Goal: Task Accomplishment & Management: Manage account settings

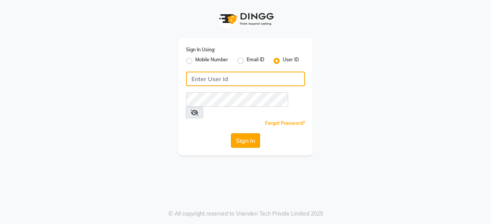
type input "bohobliss123"
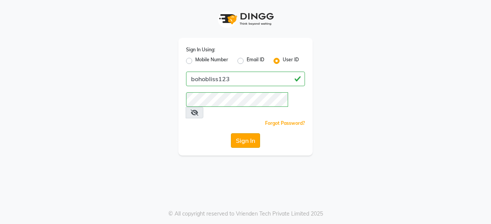
click at [238, 134] on button "Sign In" at bounding box center [245, 141] width 29 height 15
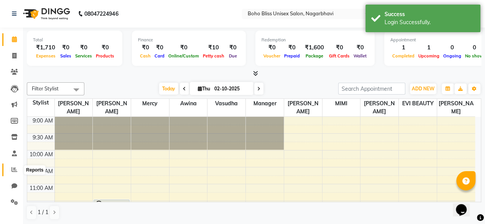
click at [15, 172] on icon at bounding box center [15, 170] width 6 height 6
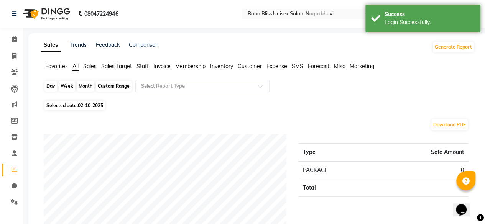
click at [52, 86] on div "Day" at bounding box center [51, 86] width 13 height 11
select select "10"
select select "2025"
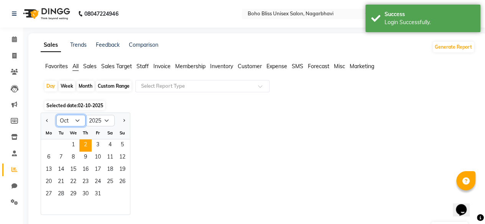
click at [69, 116] on select "Jan Feb Mar Apr May Jun Jul Aug Sep Oct Nov Dec" at bounding box center [70, 121] width 29 height 12
select select "9"
click at [56, 115] on select "Jan Feb Mar Apr May Jun Jul Aug Sep Oct Nov Dec" at bounding box center [70, 121] width 29 height 12
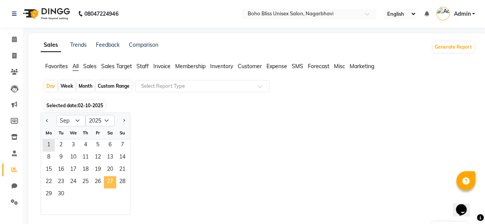
click at [107, 185] on span "27" at bounding box center [110, 183] width 12 height 12
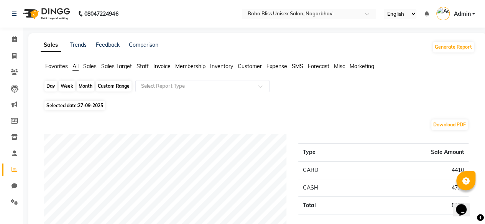
click at [53, 86] on div "Day" at bounding box center [51, 86] width 13 height 11
select select "9"
select select "2025"
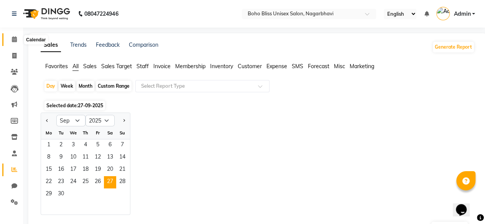
click at [12, 43] on span at bounding box center [14, 39] width 13 height 9
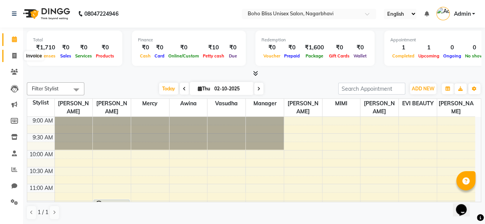
click at [15, 52] on span at bounding box center [14, 56] width 13 height 9
select select "service"
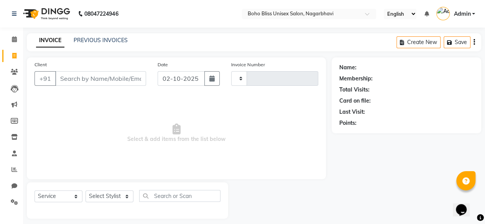
type input "0304"
select select "8370"
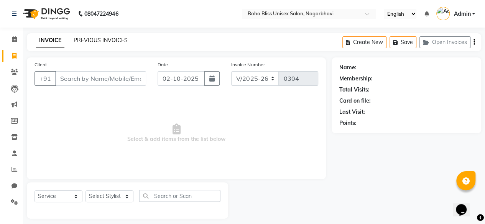
click at [108, 40] on link "PREVIOUS INVOICES" at bounding box center [101, 40] width 54 height 7
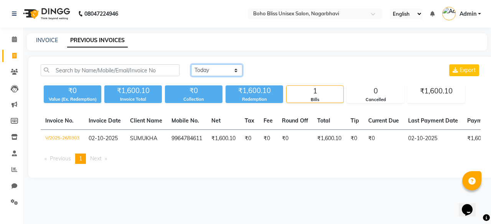
drag, startPoint x: 205, startPoint y: 73, endPoint x: 203, endPoint y: 99, distance: 26.9
click at [203, 99] on div "Today Yesterday Custom Range Export ₹0 Value (Ex. Redemption) ₹1,600.10 Invoice…" at bounding box center [260, 83] width 449 height 39
select select "range"
click at [191, 64] on select "Today Yesterday Custom Range" at bounding box center [216, 70] width 51 height 12
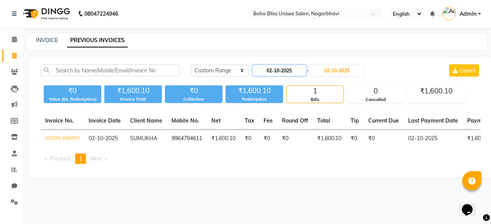
click at [282, 71] on input "02-10-2025" at bounding box center [279, 70] width 54 height 11
select select "10"
select select "2025"
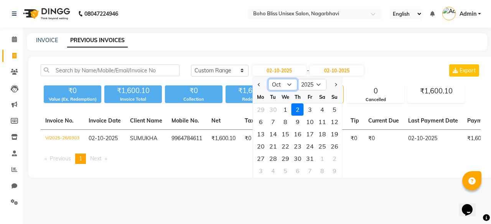
click at [278, 84] on select "Jan Feb Mar Apr May Jun Jul Aug Sep Oct Nov Dec" at bounding box center [283, 85] width 29 height 12
select select "9"
click at [269, 79] on select "Jan Feb Mar Apr May Jun Jul Aug Sep Oct Nov Dec" at bounding box center [283, 85] width 29 height 12
click at [312, 148] on div "26" at bounding box center [310, 146] width 12 height 12
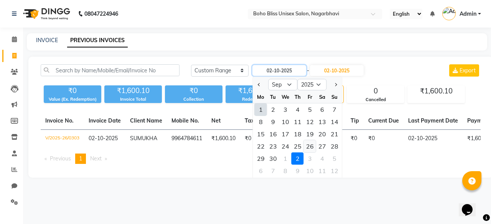
type input "26-09-2025"
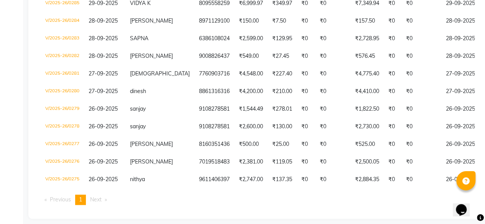
scroll to position [474, 0]
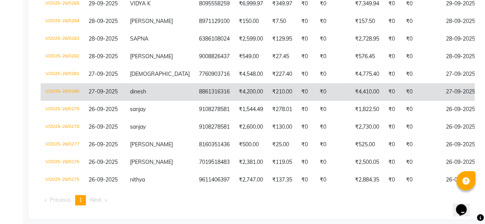
click at [71, 96] on td "V/2025-26/0280" at bounding box center [62, 92] width 43 height 18
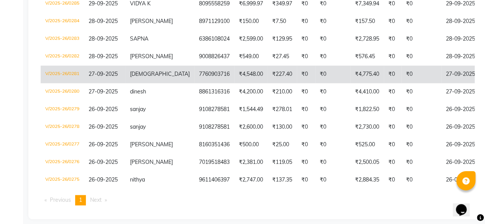
click at [67, 76] on td "V/2025-26/0281" at bounding box center [62, 75] width 43 height 18
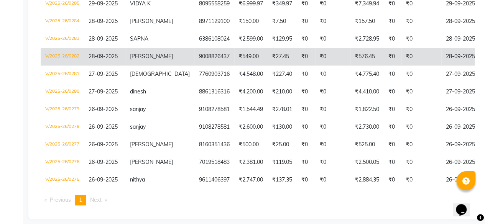
click at [59, 64] on td "V/2025-26/0282" at bounding box center [62, 57] width 43 height 18
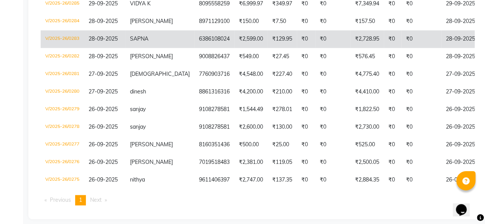
click at [79, 48] on td "V/2025-26/0283" at bounding box center [62, 39] width 43 height 18
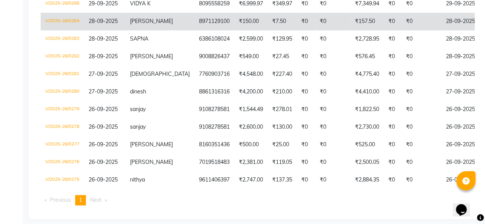
click at [69, 30] on td "V/2025-26/0284" at bounding box center [62, 22] width 43 height 18
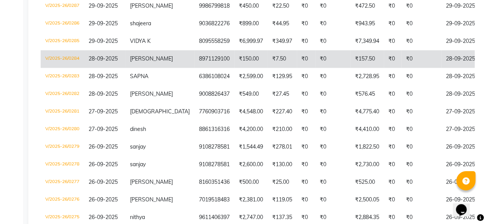
scroll to position [433, 0]
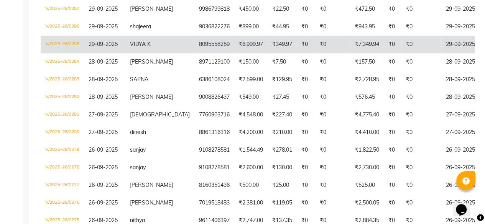
click at [68, 47] on td "V/2025-26/0285" at bounding box center [62, 45] width 43 height 18
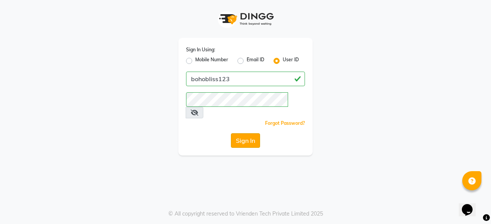
click at [238, 134] on button "Sign In" at bounding box center [245, 141] width 29 height 15
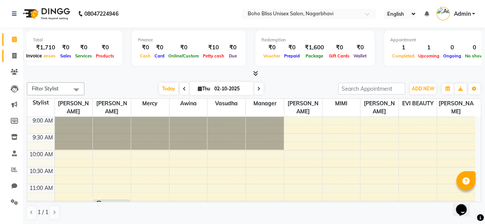
click at [13, 59] on span at bounding box center [14, 56] width 13 height 9
select select "8370"
select select "service"
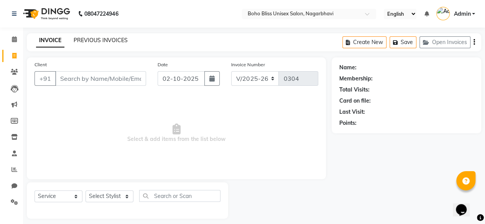
click at [112, 37] on link "PREVIOUS INVOICES" at bounding box center [101, 40] width 54 height 7
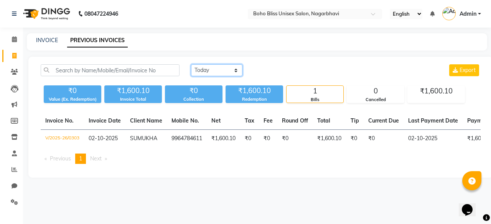
click at [207, 69] on select "Today Yesterday Custom Range" at bounding box center [216, 70] width 51 height 12
select select "range"
click at [191, 64] on select "Today Yesterday Custom Range" at bounding box center [216, 70] width 51 height 12
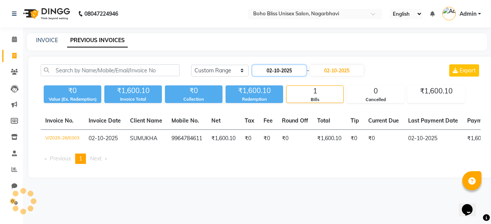
click at [272, 72] on input "02-10-2025" at bounding box center [279, 70] width 54 height 11
select select "10"
select select "2025"
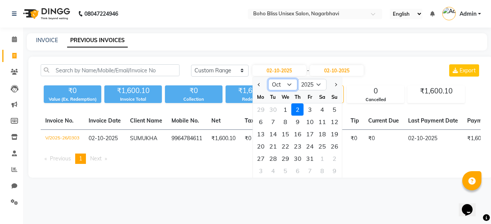
click at [279, 82] on select "Jan Feb Mar Apr May Jun Jul Aug Sep Oct Nov Dec" at bounding box center [283, 85] width 29 height 12
select select "9"
click at [269, 79] on select "Jan Feb Mar Apr May Jun Jul Aug Sep Oct Nov Dec" at bounding box center [283, 85] width 29 height 12
click at [335, 145] on div "28" at bounding box center [334, 146] width 12 height 12
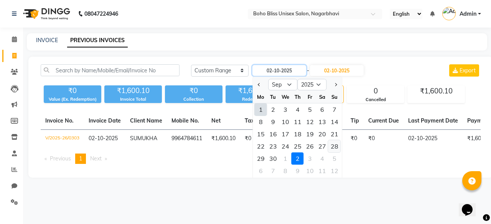
type input "28-09-2025"
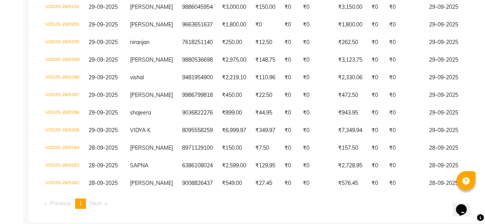
scroll to position [349, 0]
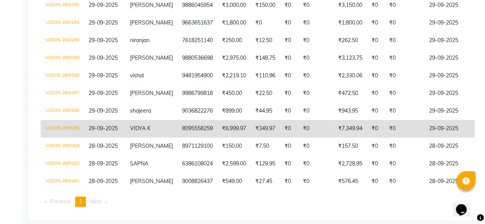
click at [67, 134] on td "V/2025-26/0285" at bounding box center [62, 129] width 43 height 18
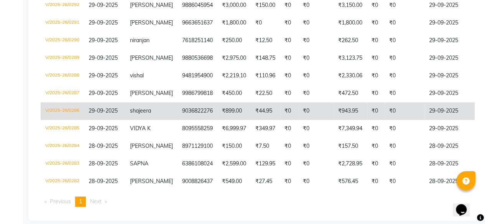
click at [61, 115] on td "V/2025-26/0286" at bounding box center [62, 111] width 43 height 18
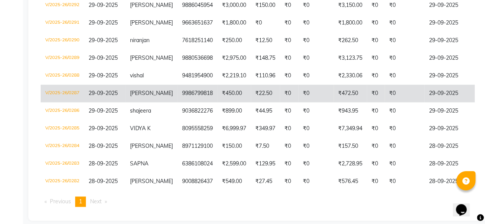
click at [69, 97] on td "V/2025-26/0287" at bounding box center [62, 94] width 43 height 18
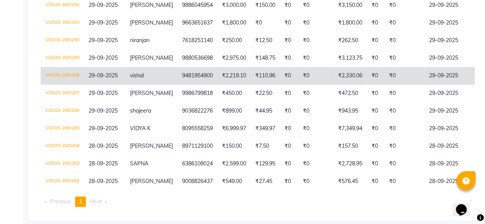
click at [67, 71] on td "V/2025-26/0288" at bounding box center [62, 76] width 43 height 18
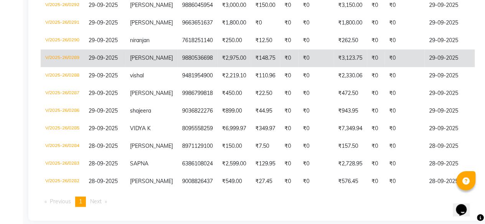
click at [62, 53] on td "V/2025-26/0289" at bounding box center [62, 59] width 43 height 18
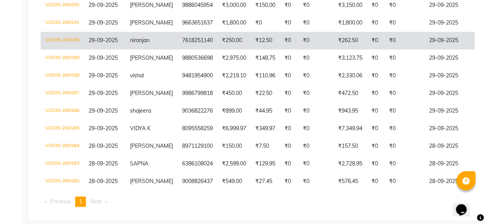
click at [71, 40] on td "V/2025-26/0290" at bounding box center [62, 41] width 43 height 18
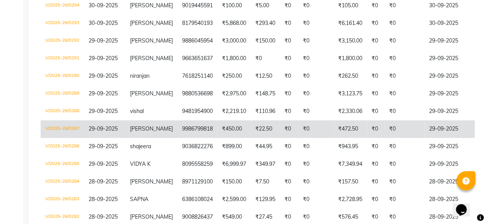
scroll to position [309, 0]
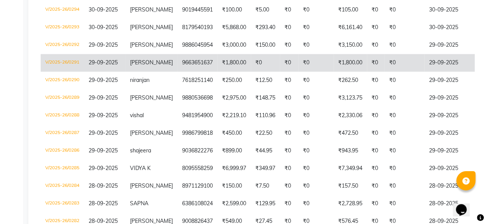
drag, startPoint x: 65, startPoint y: 60, endPoint x: 46, endPoint y: 61, distance: 18.8
click at [46, 61] on td "V/2025-26/0291" at bounding box center [62, 63] width 43 height 18
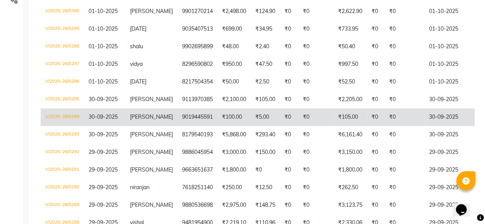
scroll to position [207, 0]
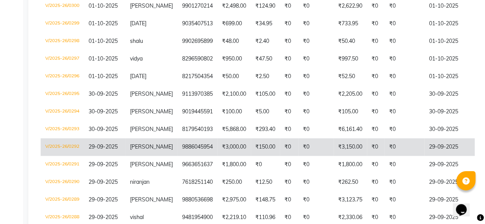
click at [66, 144] on td "V/2025-26/0292" at bounding box center [62, 148] width 43 height 18
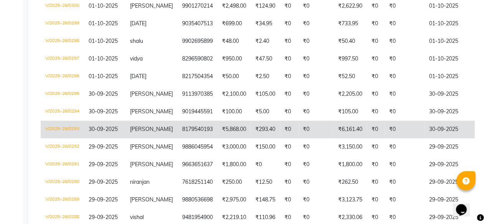
click at [68, 123] on td "V/2025-26/0293" at bounding box center [62, 130] width 43 height 18
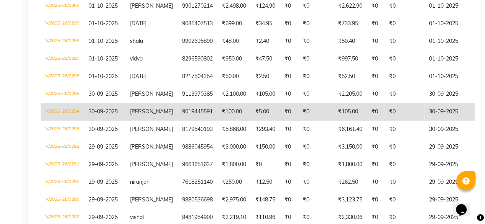
click at [64, 114] on td "V/2025-26/0294" at bounding box center [62, 112] width 43 height 18
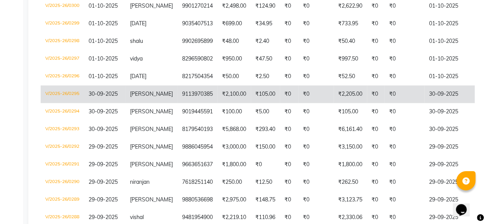
click at [69, 94] on td "V/2025-26/0295" at bounding box center [62, 95] width 43 height 18
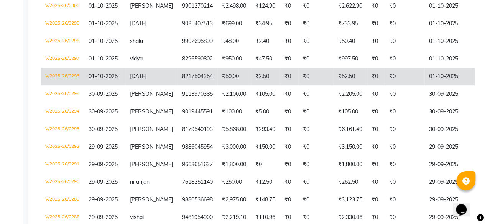
click at [71, 74] on td "V/2025-26/0296" at bounding box center [62, 77] width 43 height 18
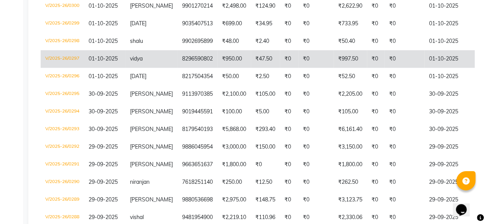
click at [70, 55] on td "V/2025-26/0297" at bounding box center [62, 59] width 43 height 18
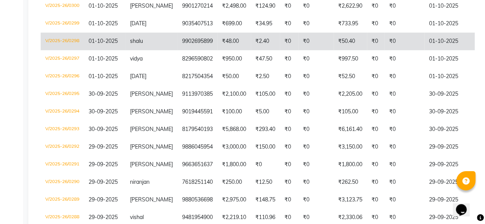
click at [79, 43] on td "V/2025-26/0298" at bounding box center [62, 42] width 43 height 18
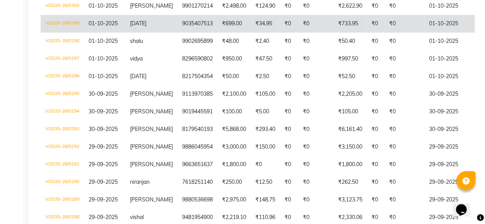
click at [74, 23] on td "V/2025-26/0299" at bounding box center [62, 24] width 43 height 18
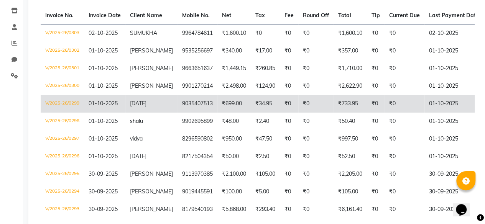
scroll to position [125, 0]
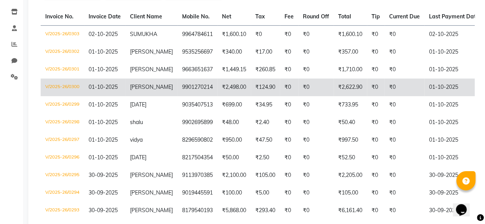
click at [81, 86] on td "V/2025-26/0300" at bounding box center [62, 88] width 43 height 18
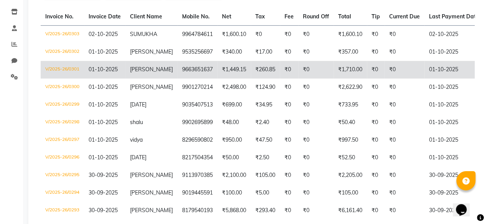
click at [65, 71] on td "V/2025-26/0301" at bounding box center [62, 70] width 43 height 18
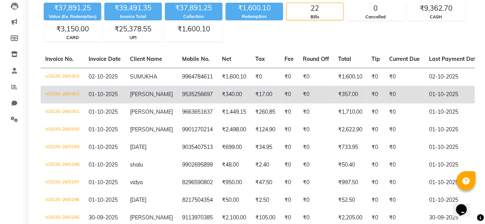
scroll to position [73, 0]
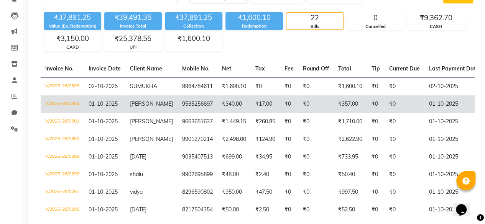
click at [71, 101] on td "V/2025-26/0302" at bounding box center [62, 105] width 43 height 18
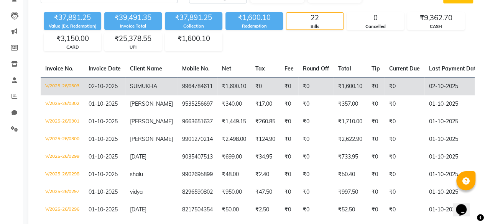
click at [69, 87] on td "V/2025-26/0303" at bounding box center [62, 87] width 43 height 18
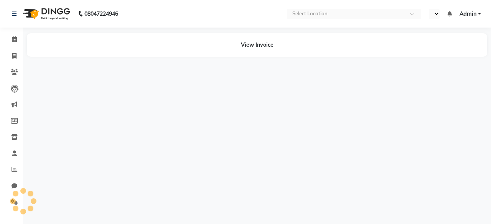
select select "en"
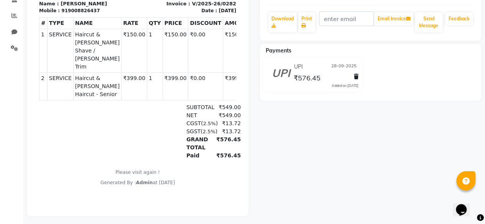
scroll to position [155, 0]
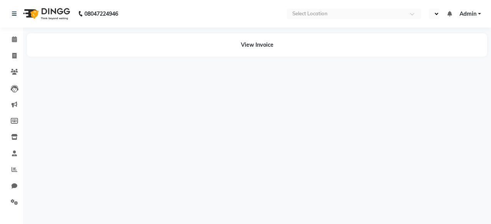
select select "en"
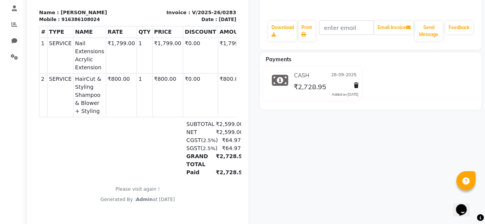
scroll to position [145, 0]
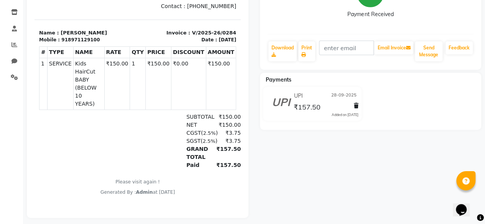
scroll to position [136, 0]
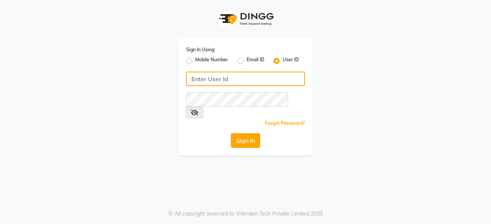
type input "bohobliss123"
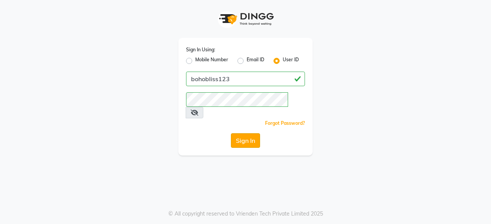
click at [254, 135] on button "Sign In" at bounding box center [245, 141] width 29 height 15
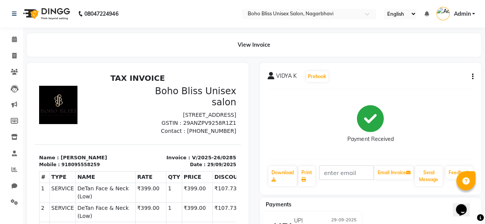
scroll to position [12, 0]
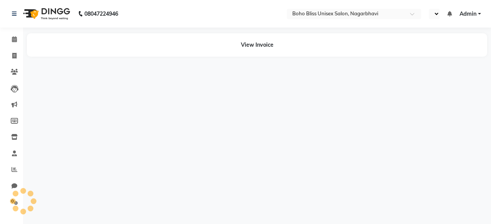
select select "en"
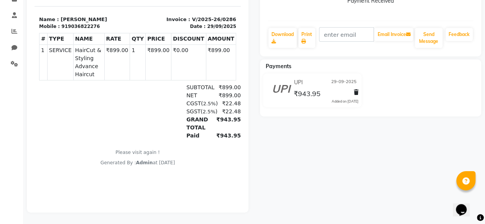
scroll to position [144, 0]
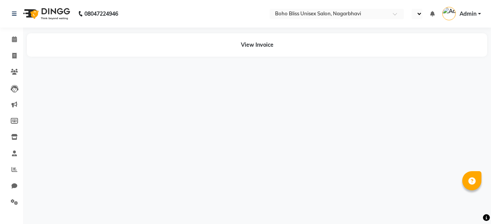
select select "en"
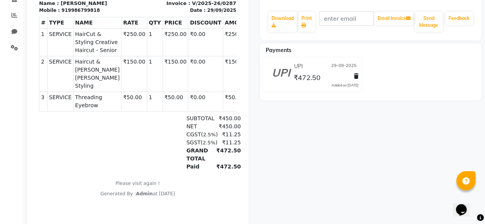
scroll to position [154, 0]
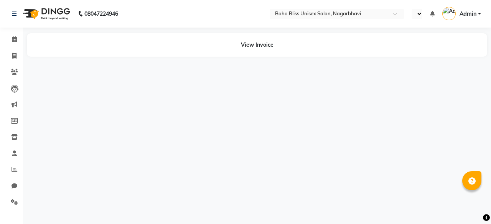
select select "en"
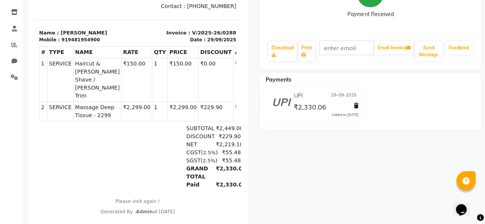
scroll to position [129, 0]
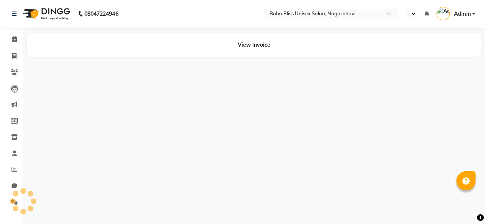
select select "en"
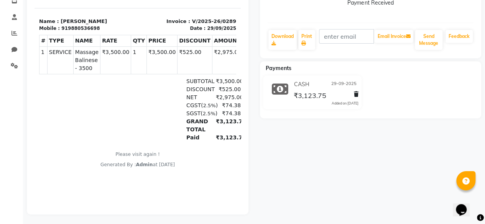
scroll to position [140, 0]
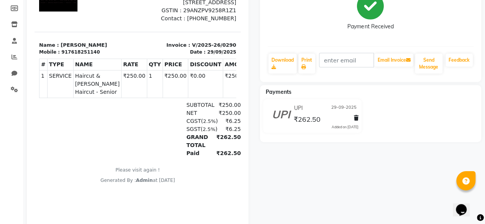
scroll to position [136, 0]
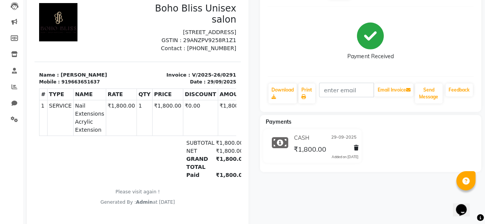
scroll to position [112, 0]
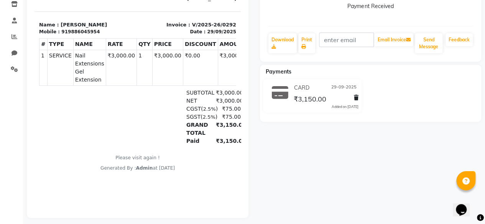
scroll to position [135, 0]
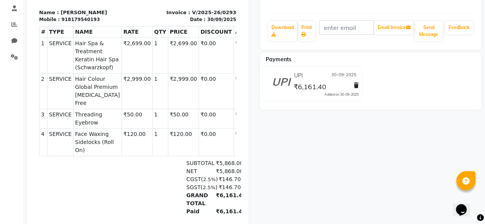
scroll to position [130, 0]
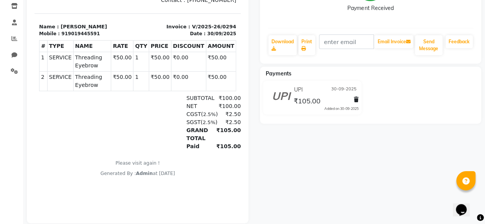
scroll to position [140, 0]
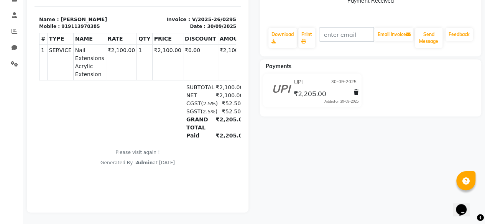
scroll to position [144, 0]
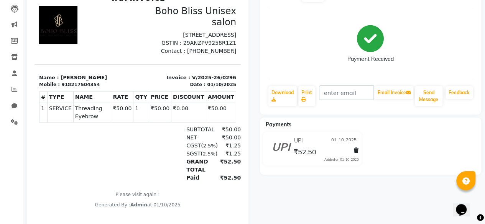
scroll to position [128, 0]
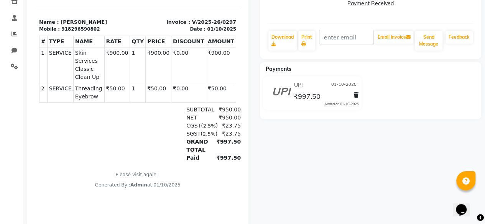
scroll to position [156, 0]
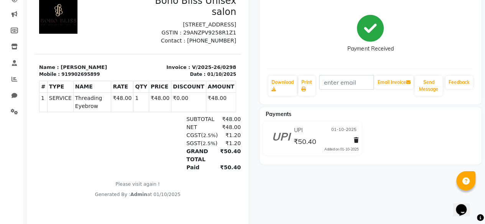
scroll to position [128, 0]
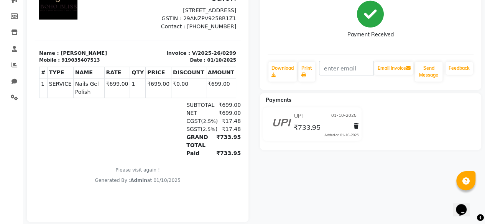
scroll to position [120, 0]
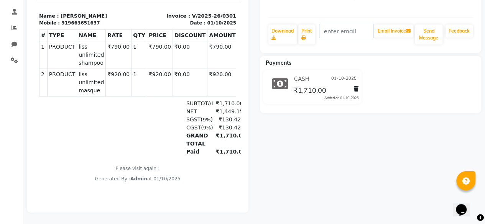
scroll to position [147, 0]
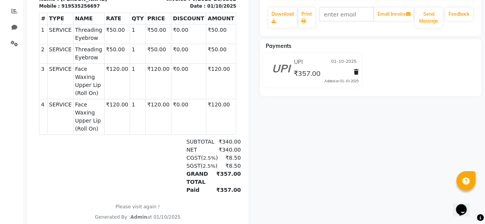
scroll to position [173, 0]
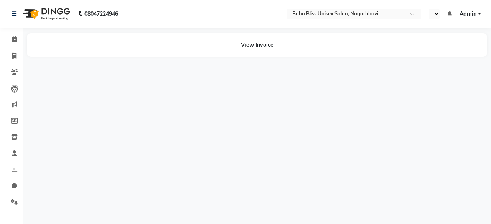
select select "en"
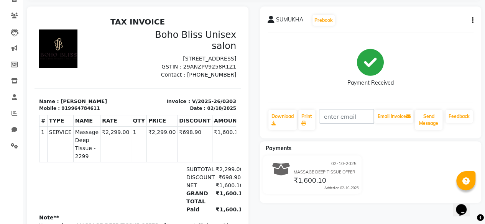
scroll to position [144, 0]
